Goal: Task Accomplishment & Management: Use online tool/utility

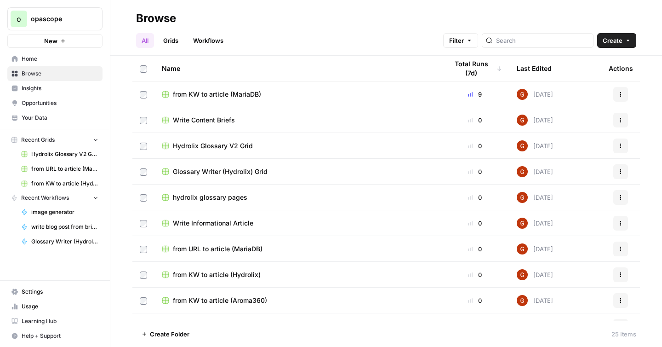
click at [206, 43] on link "Workflows" at bounding box center [208, 40] width 41 height 15
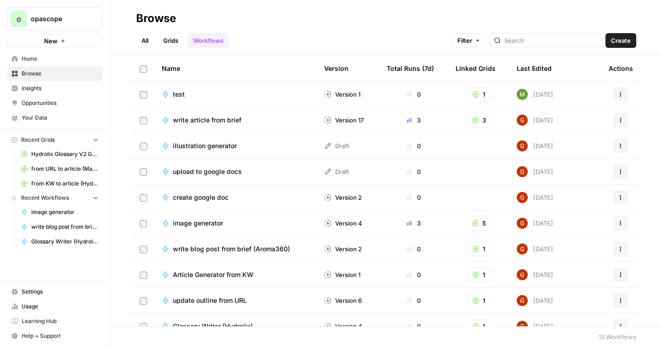
click at [171, 43] on link "Grids" at bounding box center [171, 40] width 26 height 15
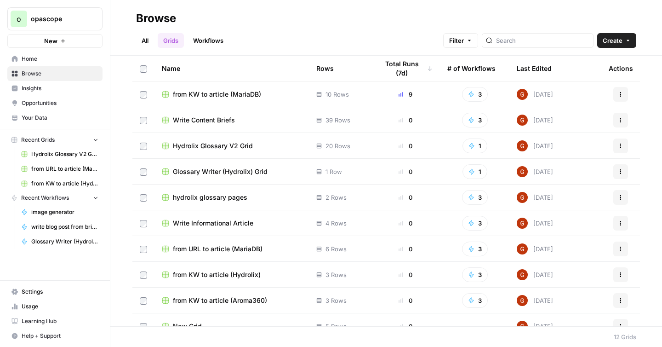
click at [227, 93] on span "from KW to article (MariaDB)" at bounding box center [217, 94] width 88 height 9
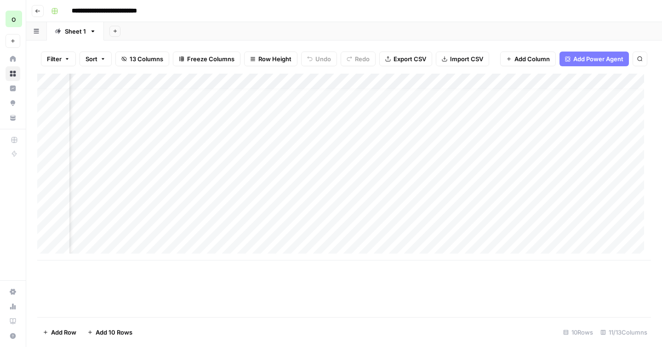
scroll to position [7, 408]
click at [452, 214] on div "Add Column" at bounding box center [344, 167] width 614 height 187
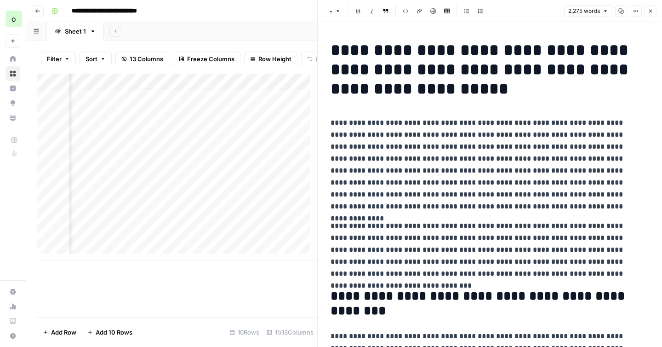
click at [621, 12] on icon "button" at bounding box center [621, 11] width 5 height 5
click at [655, 10] on button "Close" at bounding box center [651, 11] width 12 height 12
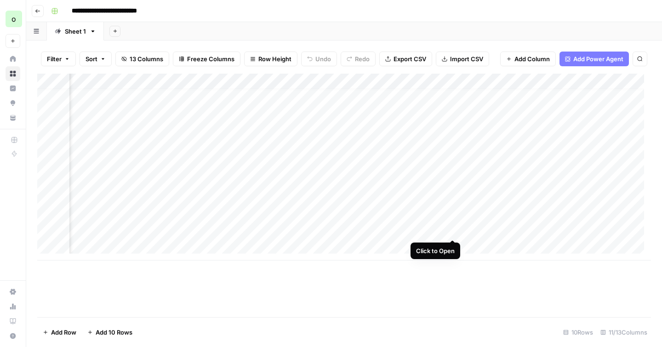
click at [452, 230] on div "Add Column" at bounding box center [344, 167] width 614 height 187
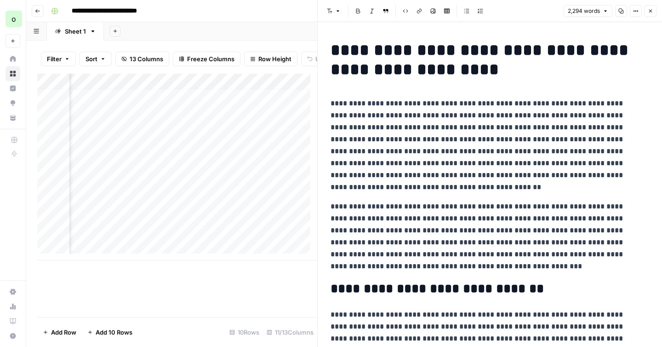
click at [617, 12] on button "Copy" at bounding box center [621, 11] width 12 height 12
